Goal: Information Seeking & Learning: Learn about a topic

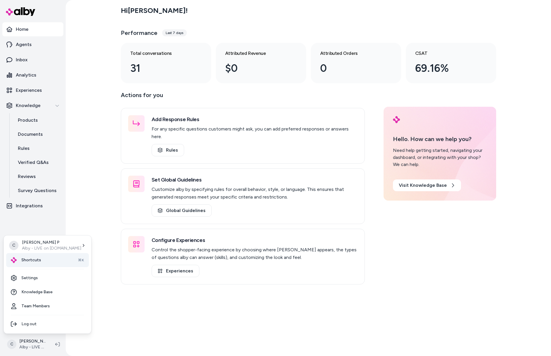
click at [37, 265] on div "Shortcuts ⌘K" at bounding box center [47, 260] width 83 height 14
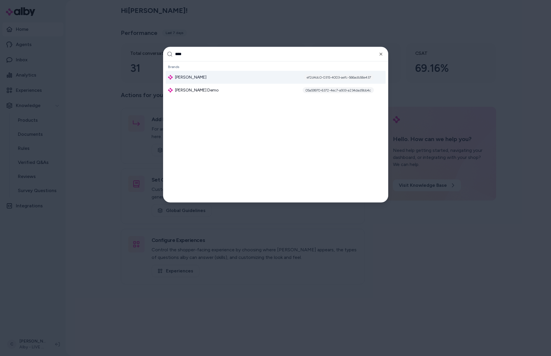
type input "*****"
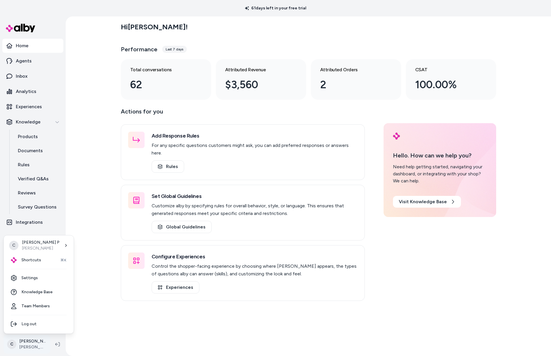
click at [23, 344] on html "61 days left in your free trial Home Agents Inbox Analytics Experiences Knowled…" at bounding box center [275, 178] width 551 height 356
click at [33, 279] on link "Settings" at bounding box center [38, 278] width 65 height 14
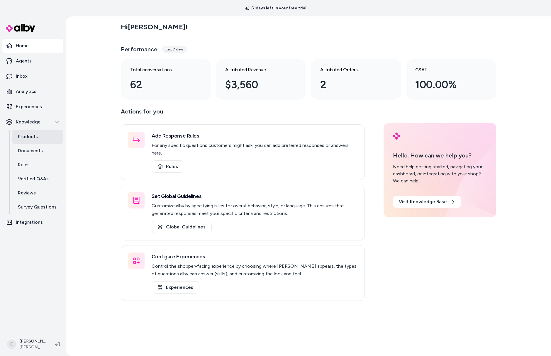
click at [41, 133] on link "Products" at bounding box center [37, 137] width 51 height 14
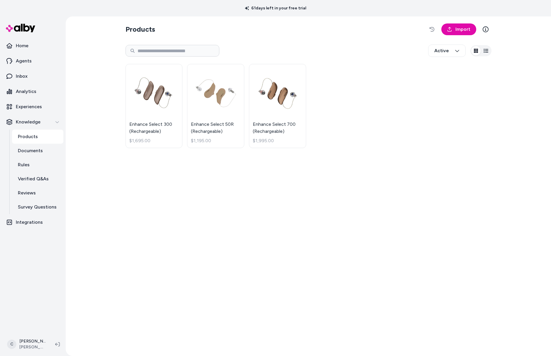
click at [367, 38] on div "Products Import Active Enhance Select 300 (Rechargeable) $1,695.00 Enhance Sele…" at bounding box center [308, 186] width 375 height 340
click at [315, 31] on section "Products Import" at bounding box center [308, 29] width 366 height 16
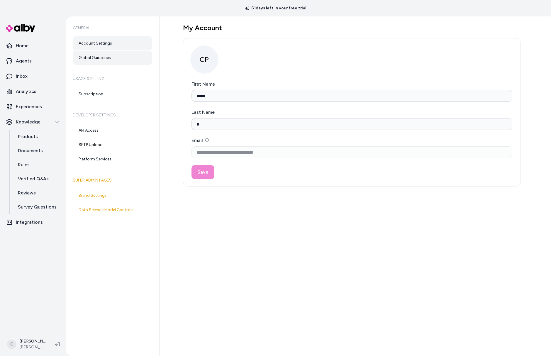
click at [95, 56] on link "Global Guidelines" at bounding box center [112, 58] width 79 height 14
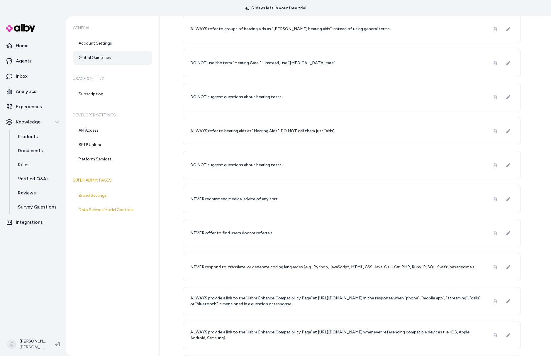
scroll to position [244, 0]
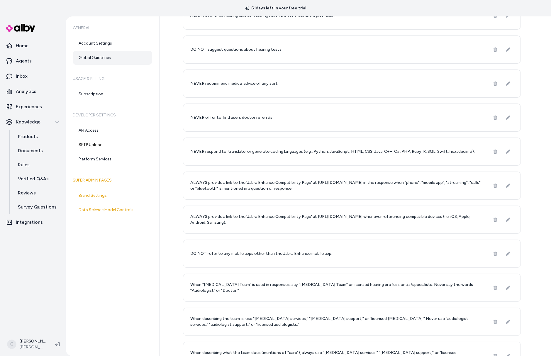
drag, startPoint x: 296, startPoint y: 187, endPoint x: 283, endPoint y: 184, distance: 14.2
click at [283, 184] on p "ALWAYS provide a link to the 'Jabra Enhance Compatibility Page' at https://www.…" at bounding box center [336, 186] width 293 height 12
click at [352, 186] on p "ALWAYS provide a link to the 'Jabra Enhance Compatibility Page' at https://www.…" at bounding box center [336, 186] width 293 height 12
drag, startPoint x: 352, startPoint y: 186, endPoint x: 238, endPoint y: 187, distance: 113.2
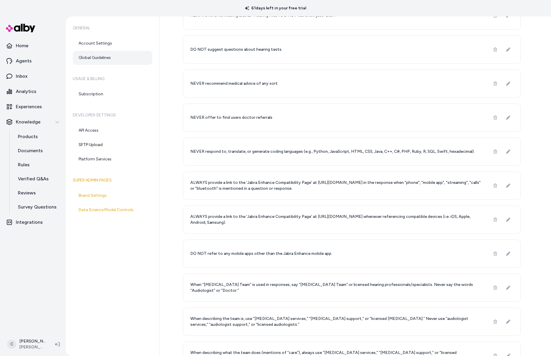
click at [238, 187] on p "ALWAYS provide a link to the 'Jabra Enhance Compatibility Page' at https://www.…" at bounding box center [336, 186] width 293 height 12
drag, startPoint x: 291, startPoint y: 215, endPoint x: 266, endPoint y: 215, distance: 25.2
click at [266, 215] on p "ALWAYS provide a link to the 'Jabra Enhance Compatibility Page' at https://www.…" at bounding box center [336, 220] width 293 height 12
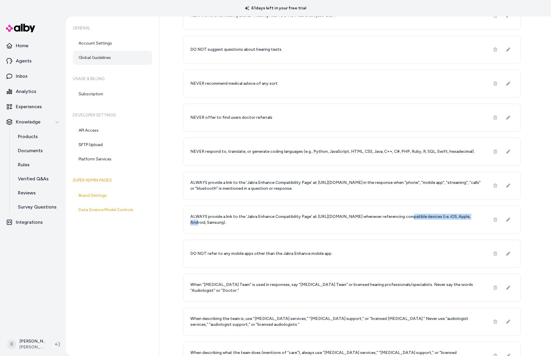
drag, startPoint x: 474, startPoint y: 217, endPoint x: 401, endPoint y: 218, distance: 72.7
click at [401, 218] on p "ALWAYS provide a link to the 'Jabra Enhance Compatibility Page' at https://www.…" at bounding box center [336, 220] width 293 height 12
drag, startPoint x: 401, startPoint y: 218, endPoint x: 404, endPoint y: 218, distance: 3.5
click at [401, 218] on p "ALWAYS provide a link to the 'Jabra Enhance Compatibility Page' at https://www.…" at bounding box center [336, 220] width 293 height 12
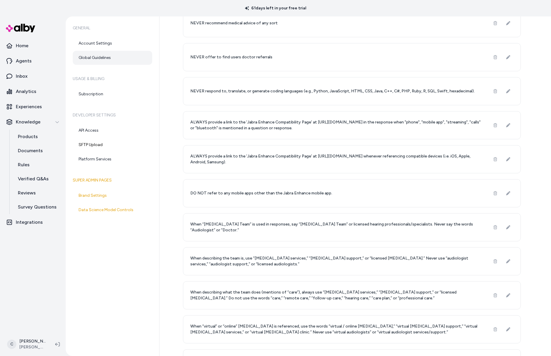
drag, startPoint x: 343, startPoint y: 130, endPoint x: 179, endPoint y: 121, distance: 164.8
click at [180, 121] on div "Global Guidelines New Global Guideline Learn More NEVER answer questions about …" at bounding box center [355, 186] width 391 height 340
copy p "ALWAYS provide a link to the 'Jabra Enhance Compatibility Page' at https://www.…"
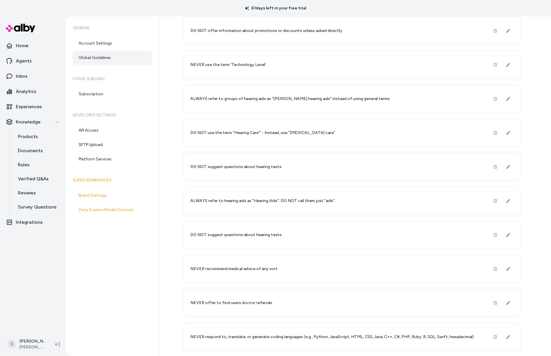
scroll to position [0, 0]
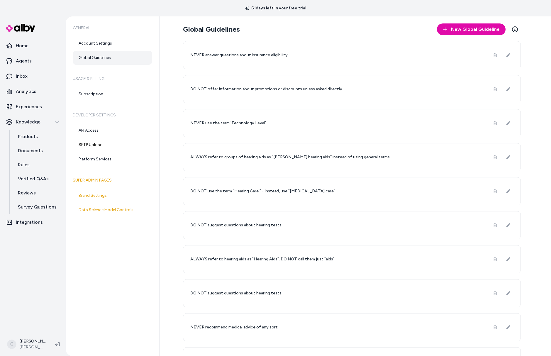
click at [539, 155] on div "Global Guidelines New Global Guideline Learn More NEVER answer questions about …" at bounding box center [355, 186] width 391 height 340
click at [470, 28] on span "New Global Guideline" at bounding box center [475, 29] width 49 height 7
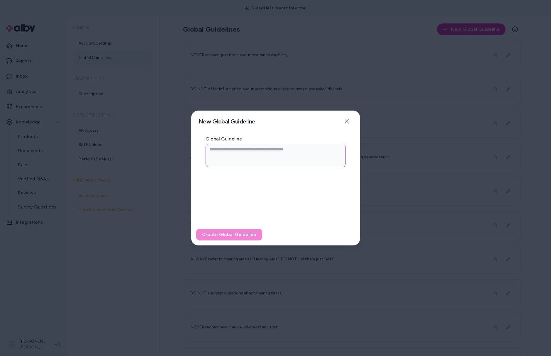
click at [262, 144] on textarea "Global Guideline" at bounding box center [276, 155] width 140 height 23
paste textarea "**********"
type textarea "**********"
type textarea "*"
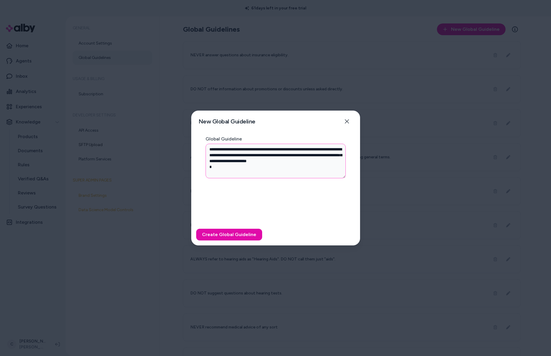
type textarea "**********"
type textarea "*"
type textarea "**********"
type textarea "*"
type textarea "**********"
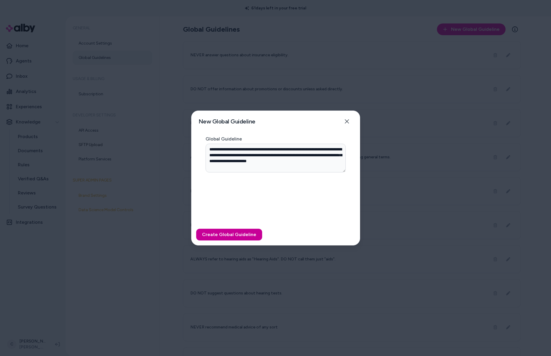
click at [227, 232] on button "Create Global Guideline" at bounding box center [229, 235] width 66 height 12
type textarea "*"
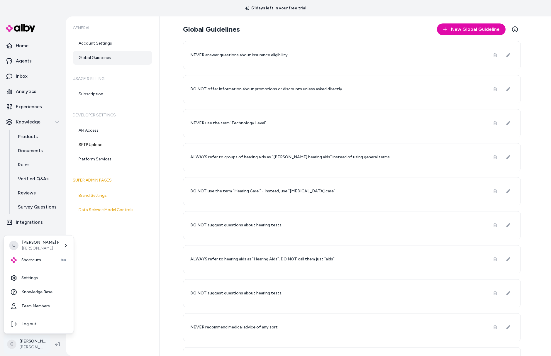
click at [33, 345] on html "61 days left in your free trial Home Agents Inbox Analytics Experiences Knowled…" at bounding box center [275, 178] width 551 height 356
click at [48, 278] on link "Settings" at bounding box center [38, 278] width 65 height 14
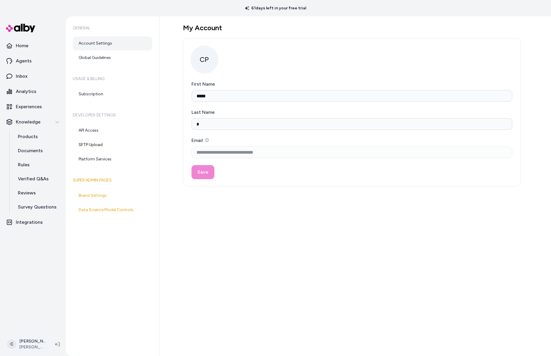
click at [32, 340] on html "**********" at bounding box center [275, 178] width 551 height 356
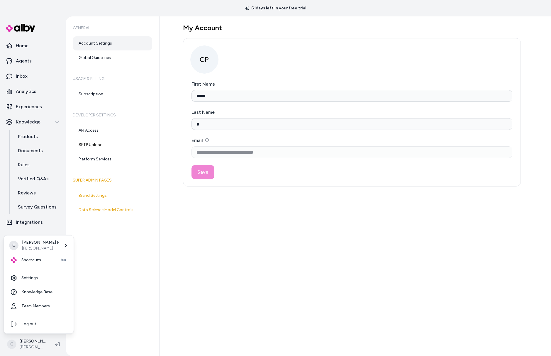
click at [140, 265] on html "**********" at bounding box center [275, 178] width 551 height 356
click at [21, 339] on html "**********" at bounding box center [275, 178] width 551 height 356
click at [43, 256] on div "Shortcuts ⌘K" at bounding box center [38, 260] width 65 height 14
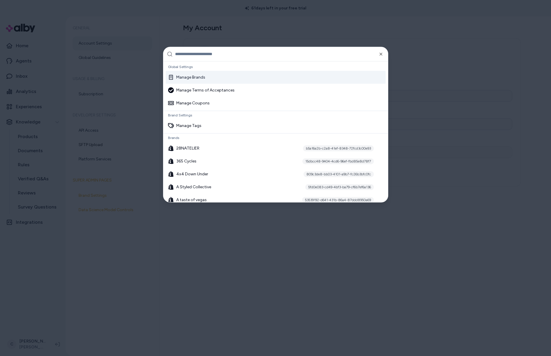
click at [191, 73] on div "Manage Brands" at bounding box center [276, 77] width 220 height 13
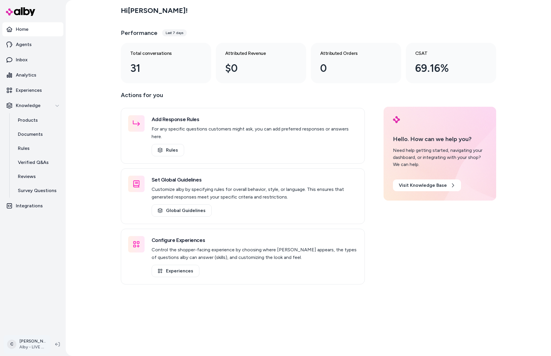
click at [32, 343] on html "Home Agents Inbox Analytics Experiences Knowledge Products Documents Rules Veri…" at bounding box center [275, 178] width 551 height 356
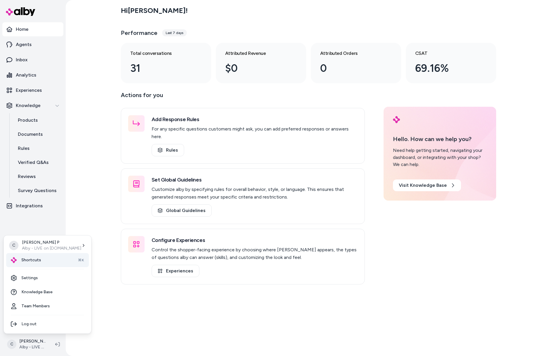
click at [29, 262] on span "Shortcuts" at bounding box center [31, 260] width 20 height 6
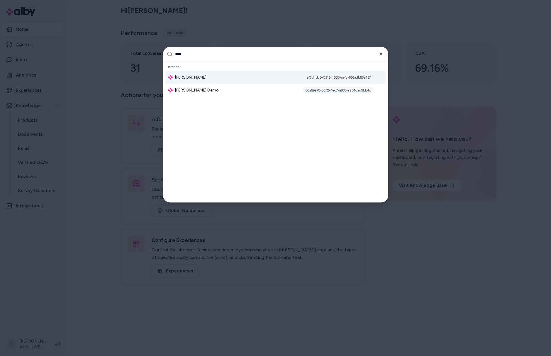
type input "*****"
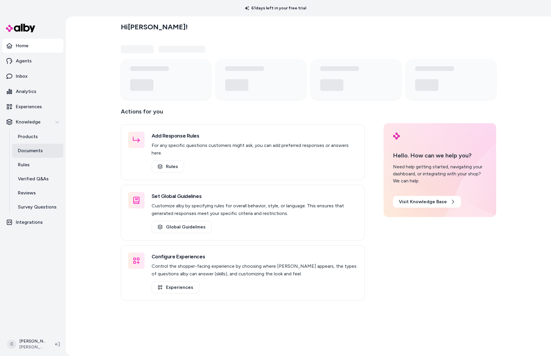
click at [28, 144] on link "Documents" at bounding box center [37, 151] width 51 height 14
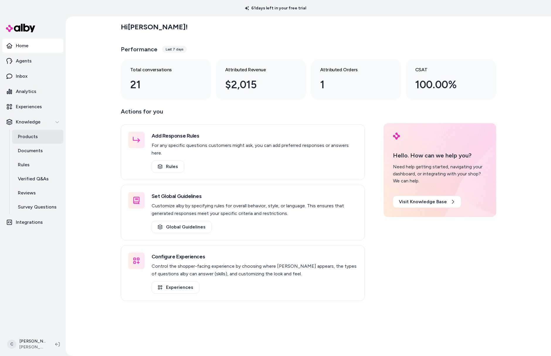
click at [36, 136] on p "Products" at bounding box center [28, 136] width 20 height 7
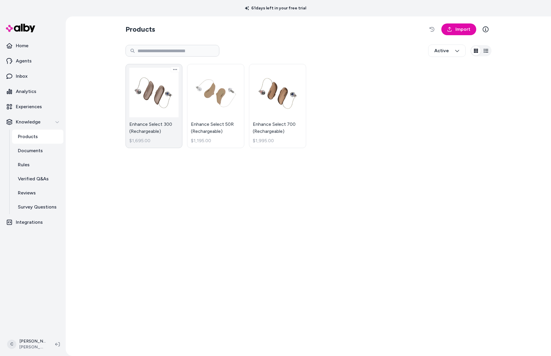
click at [138, 135] on link "Enhance Select 300 (Rechargeable) $1,695.00" at bounding box center [153, 106] width 57 height 84
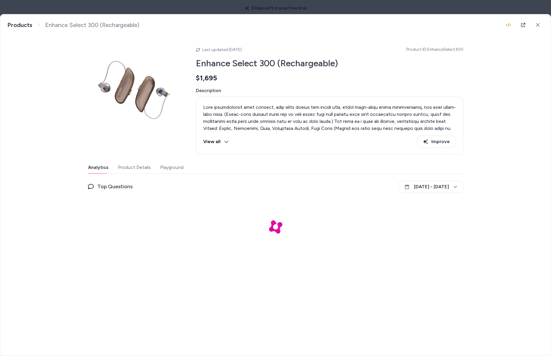
click at [183, 167] on div "Analytics Product Details Playground" at bounding box center [275, 168] width 375 height 12
click at [172, 169] on button "Playground" at bounding box center [171, 168] width 23 height 12
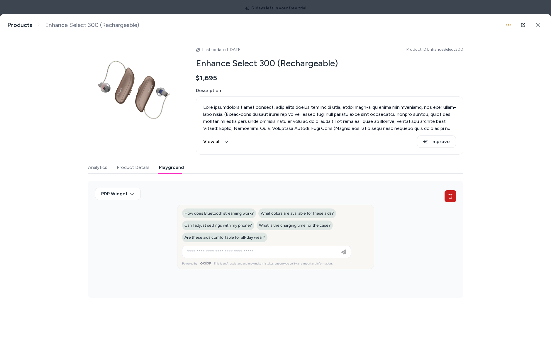
click at [454, 197] on button at bounding box center [451, 196] width 12 height 12
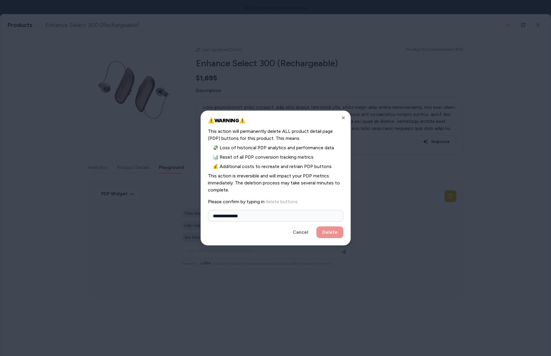
type input "**********"
click at [316, 226] on button "Delete" at bounding box center [329, 232] width 27 height 12
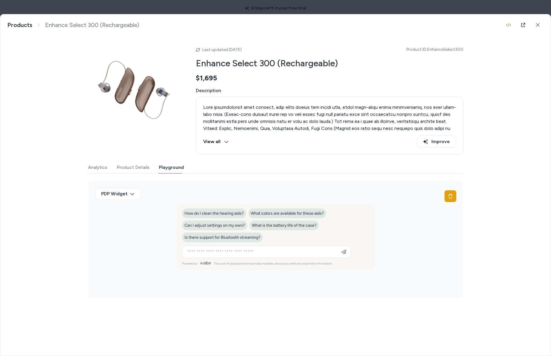
drag, startPoint x: 259, startPoint y: 236, endPoint x: 252, endPoint y: 241, distance: 8.9
click at [256, 239] on button "Is there support for Bluetooth streaming?" at bounding box center [222, 238] width 81 height 10
type input "**********"
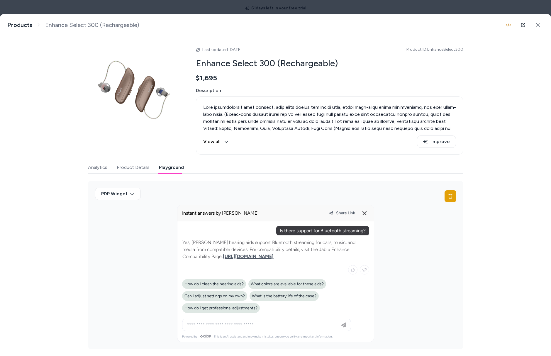
drag, startPoint x: 314, startPoint y: 240, endPoint x: 183, endPoint y: 222, distance: 132.9
click at [193, 226] on div at bounding box center [275, 271] width 187 height 90
click at [202, 226] on alby-chat-message at bounding box center [275, 230] width 187 height 9
click at [388, 185] on div "PDP Widget" at bounding box center [275, 265] width 375 height 169
click at [523, 26] on link at bounding box center [523, 25] width 12 height 12
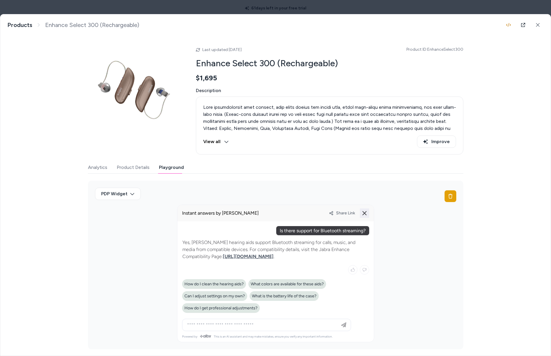
click at [365, 216] on icon at bounding box center [364, 213] width 7 height 7
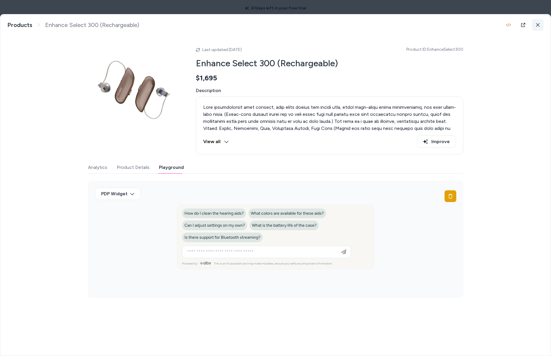
click at [543, 26] on button at bounding box center [538, 25] width 12 height 12
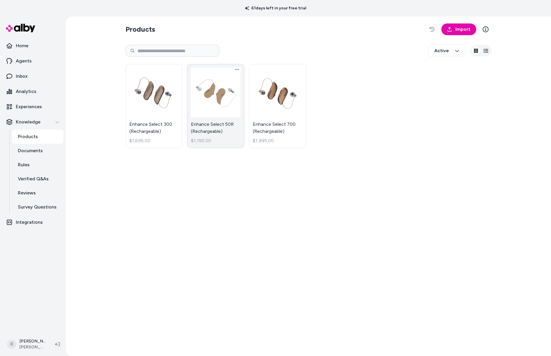
click at [212, 129] on link "Enhance Select 50R (Rechargeable) $1,195.00" at bounding box center [215, 106] width 57 height 84
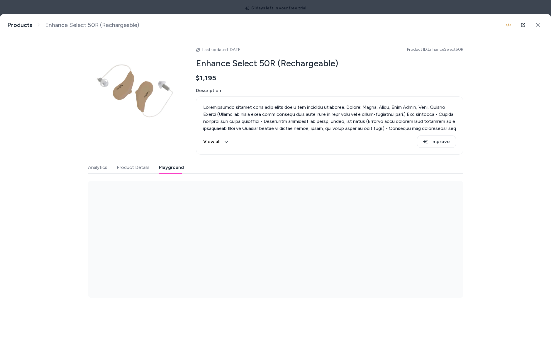
drag, startPoint x: 170, startPoint y: 166, endPoint x: 171, endPoint y: 171, distance: 5.4
click at [169, 165] on button "Playground" at bounding box center [171, 168] width 25 height 12
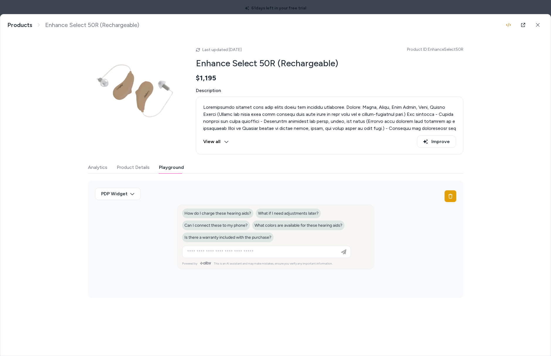
click at [456, 191] on div "PDP Widget" at bounding box center [275, 239] width 375 height 117
click at [454, 195] on button at bounding box center [451, 196] width 12 height 12
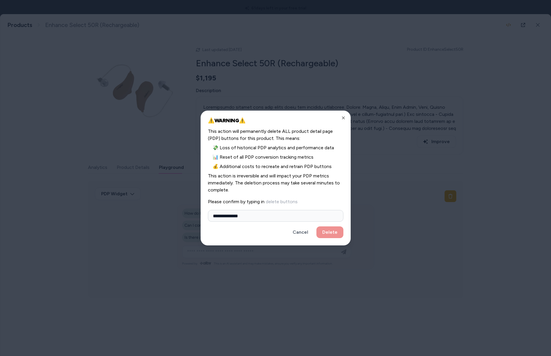
type input "**********"
click at [316, 226] on button "Delete" at bounding box center [329, 232] width 27 height 12
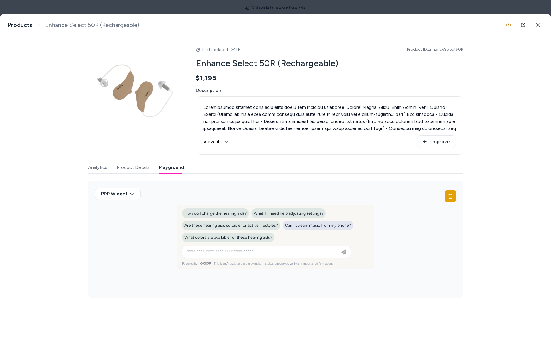
click at [347, 228] on button "Can I stream music from my phone?" at bounding box center [318, 226] width 71 height 10
type input "**********"
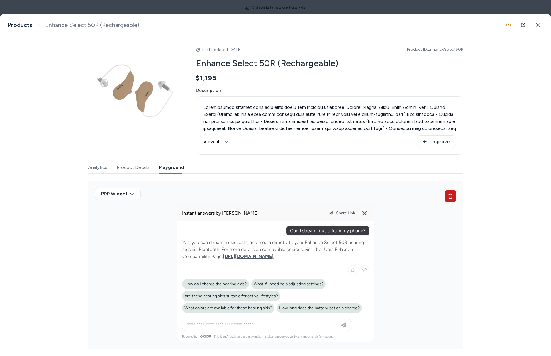
click at [448, 197] on icon at bounding box center [450, 196] width 5 height 5
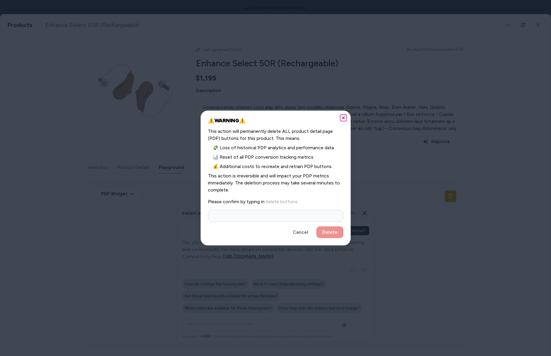
click at [343, 119] on icon "button" at bounding box center [343, 118] width 5 height 5
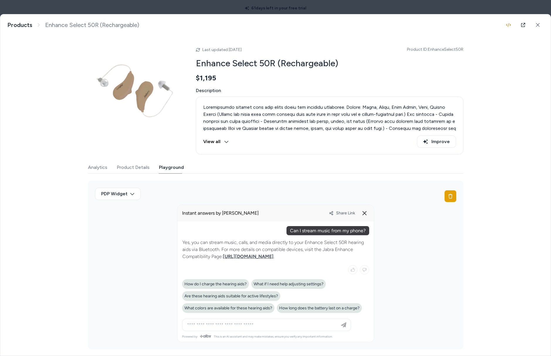
click at [529, 30] on div "Enhance Select 50R (Rechargeable) Products Enhance Select 50R (Rechargeable)" at bounding box center [275, 24] width 550 height 21
click at [528, 27] on div at bounding box center [523, 25] width 41 height 12
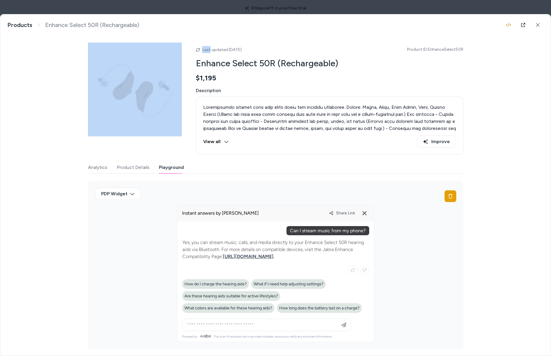
click at [528, 27] on div at bounding box center [523, 25] width 41 height 12
click at [532, 27] on button at bounding box center [538, 25] width 12 height 12
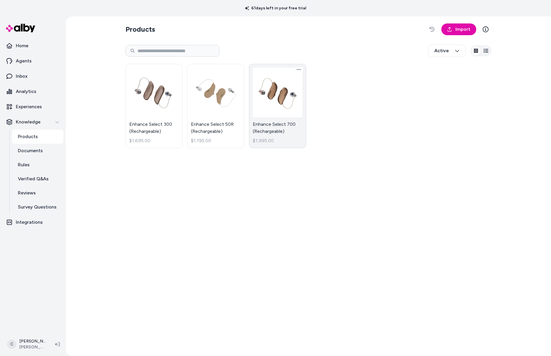
click at [277, 115] on link "Enhance Select 700 (Rechargeable) $1,995.00" at bounding box center [277, 106] width 57 height 84
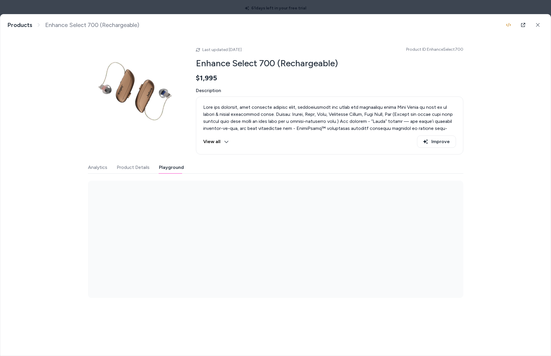
click at [172, 165] on button "Playground" at bounding box center [171, 168] width 25 height 12
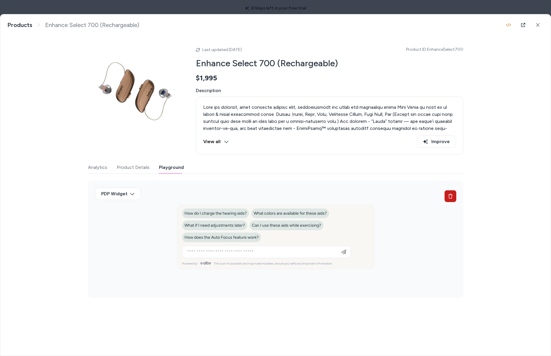
click at [445, 196] on button at bounding box center [451, 196] width 12 height 12
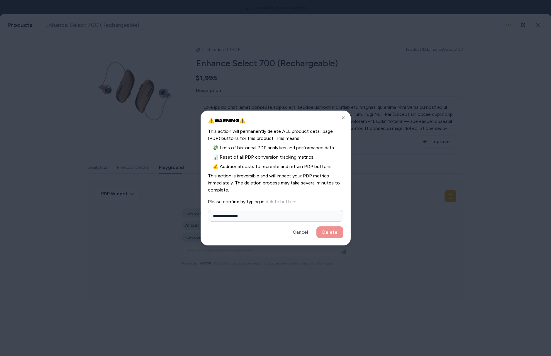
type input "**********"
click at [316, 226] on button "Delete" at bounding box center [329, 232] width 27 height 12
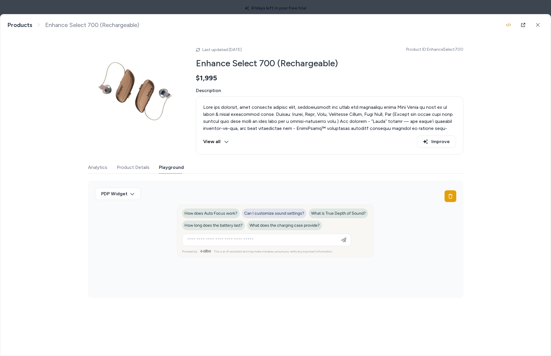
click at [294, 215] on span "Can I customize sound settings?" at bounding box center [274, 213] width 60 height 5
type input "**********"
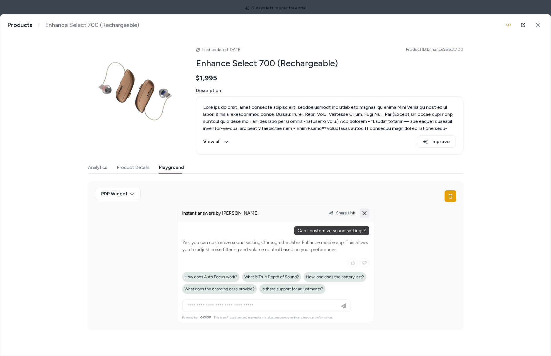
click at [368, 215] on icon at bounding box center [364, 213] width 7 height 7
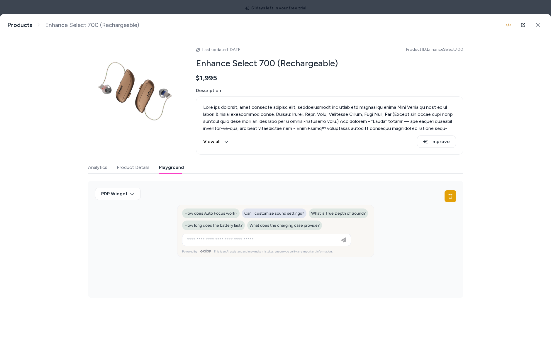
click at [284, 215] on span "Can I customize sound settings?" at bounding box center [274, 213] width 60 height 5
type input "**********"
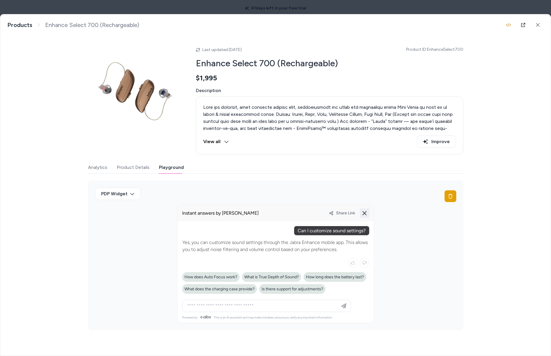
click at [364, 215] on icon at bounding box center [364, 213] width 7 height 7
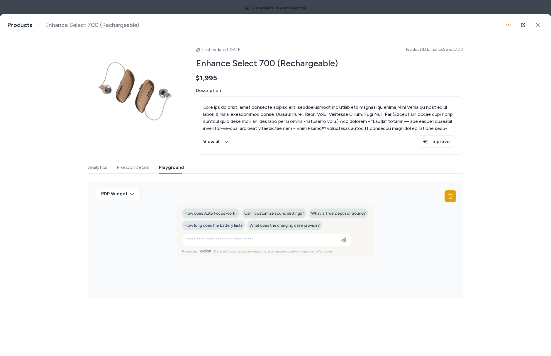
click at [216, 226] on span "How long does the battery last?" at bounding box center [213, 225] width 58 height 5
type input "**********"
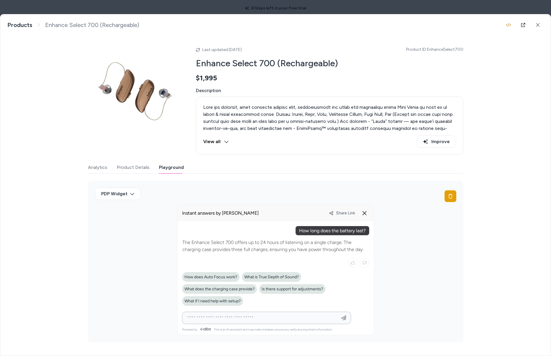
click at [230, 314] on input at bounding box center [261, 317] width 154 height 7
click at [254, 313] on div at bounding box center [267, 318] width 166 height 12
click at [252, 316] on input at bounding box center [261, 317] width 154 height 7
type input "**********"
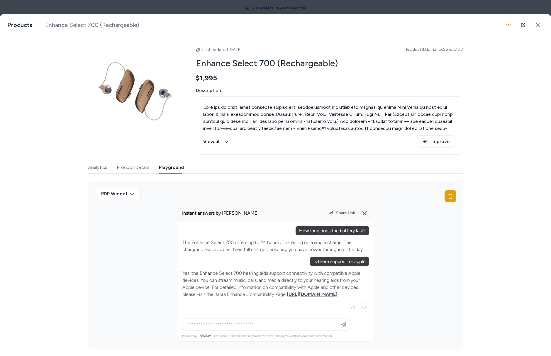
scroll to position [9, 0]
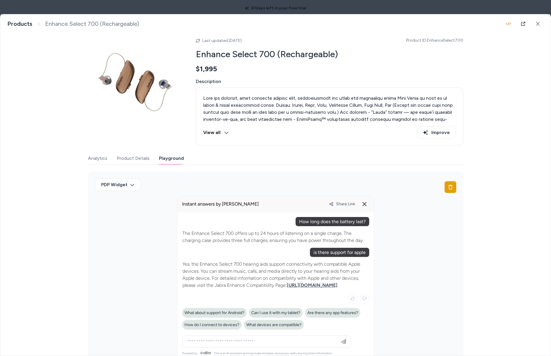
click at [289, 289] on p "Yes, the Enhance Select 700 hearing aids support connectivity with compatible A…" at bounding box center [275, 275] width 186 height 28
drag, startPoint x: 281, startPoint y: 291, endPoint x: 216, endPoint y: 281, distance: 65.9
click at [217, 281] on p "Yes, the Enhance Select 700 hearing aids support connectivity with compatible A…" at bounding box center [275, 275] width 186 height 28
click at [216, 281] on p "Yes, the Enhance Select 700 hearing aids support connectivity with compatible A…" at bounding box center [275, 275] width 186 height 28
drag, startPoint x: 207, startPoint y: 275, endPoint x: 288, endPoint y: 265, distance: 81.5
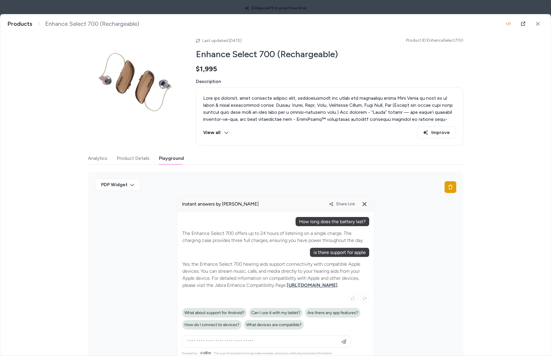
click at [288, 265] on p "Yes, the Enhance Select 700 hearing aids support connectivity with compatible A…" at bounding box center [275, 275] width 186 height 28
drag, startPoint x: 288, startPoint y: 265, endPoint x: 279, endPoint y: 266, distance: 8.9
click at [279, 266] on p "Yes, the Enhance Select 700 hearing aids support connectivity with compatible A…" at bounding box center [275, 275] width 186 height 28
click at [203, 276] on p "Yes, the Enhance Select 700 hearing aids support connectivity with compatible A…" at bounding box center [275, 275] width 186 height 28
drag, startPoint x: 365, startPoint y: 210, endPoint x: 362, endPoint y: 205, distance: 5.9
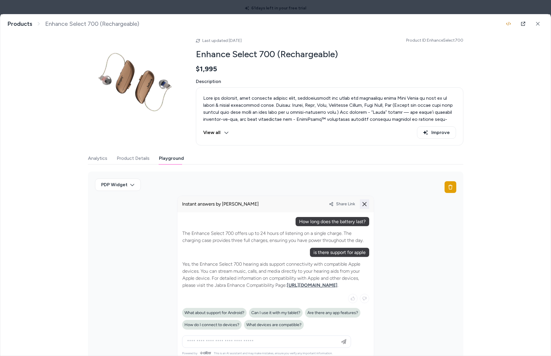
click at [364, 210] on alby-header "Share Link" at bounding box center [275, 204] width 196 height 16
click at [362, 205] on icon at bounding box center [364, 204] width 7 height 7
